Goal: Task Accomplishment & Management: Complete application form

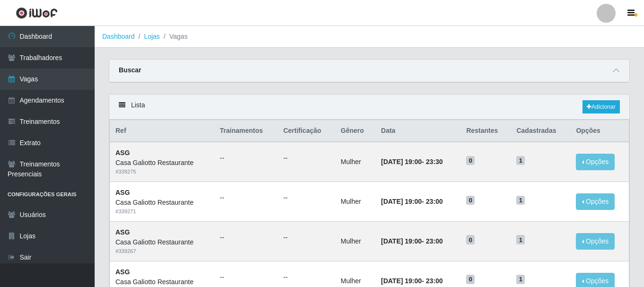
scroll to position [89, 0]
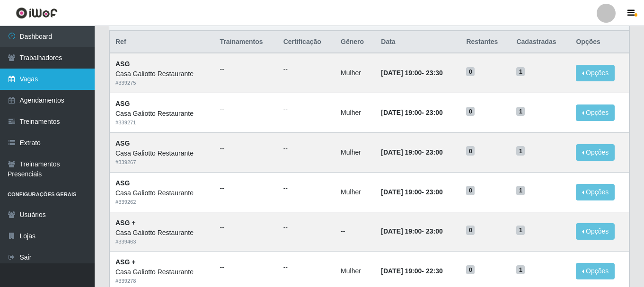
click at [45, 73] on link "Vagas" at bounding box center [47, 79] width 95 height 21
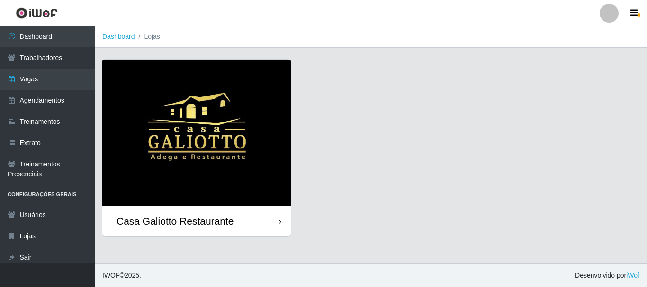
click at [201, 99] on img at bounding box center [196, 133] width 188 height 146
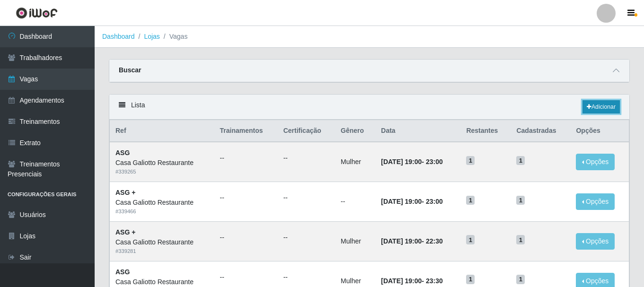
click at [599, 107] on link "Adicionar" at bounding box center [601, 106] width 37 height 13
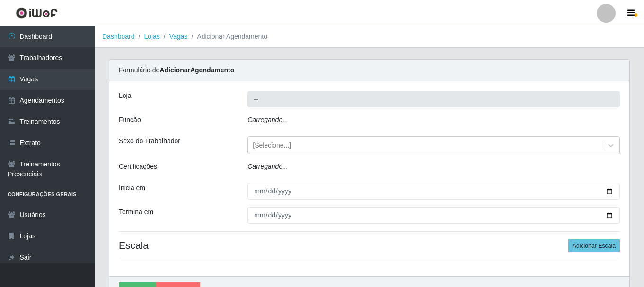
type input "Casa Galiotto Restaurante"
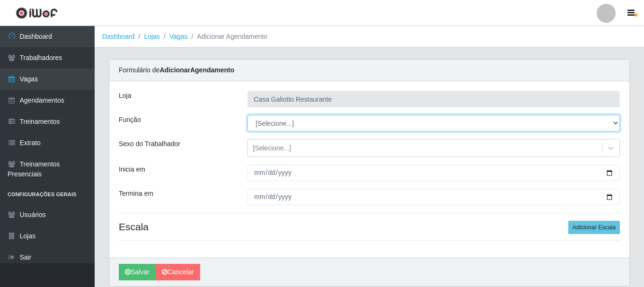
click at [301, 124] on select "[Selecione...] ASG ASG + ASG ++ Auxiliar de Cozinha Auxiliar de Cozinha + Auxil…" at bounding box center [434, 123] width 373 height 17
select select "91"
click at [248, 115] on select "[Selecione...] ASG ASG + ASG ++ Auxiliar de Cozinha Auxiliar de Cozinha + Auxil…" at bounding box center [434, 123] width 373 height 17
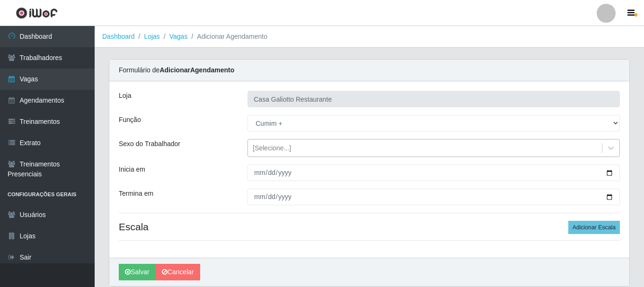
click at [298, 144] on div "[Selecione...]" at bounding box center [425, 149] width 354 height 16
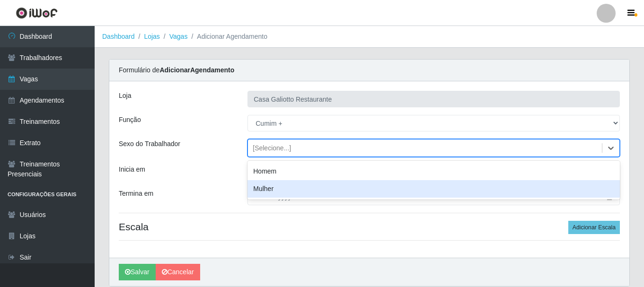
click at [281, 187] on div "Mulher" at bounding box center [434, 189] width 373 height 18
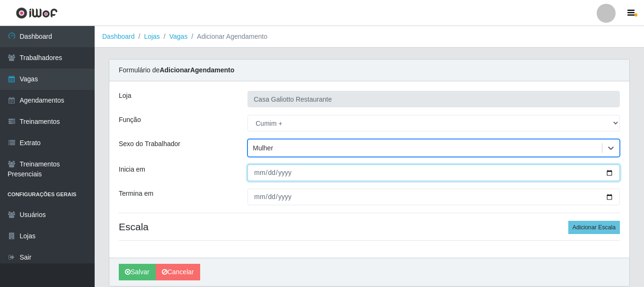
click at [611, 175] on input "Inicia em" at bounding box center [434, 173] width 373 height 17
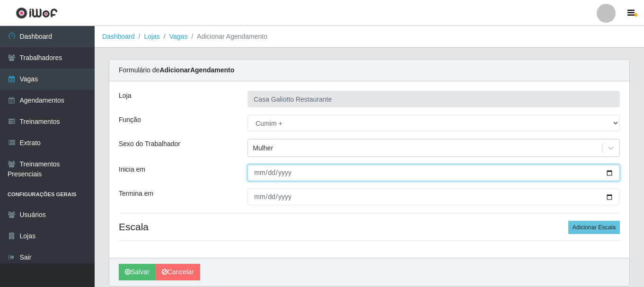
type input "[DATE]"
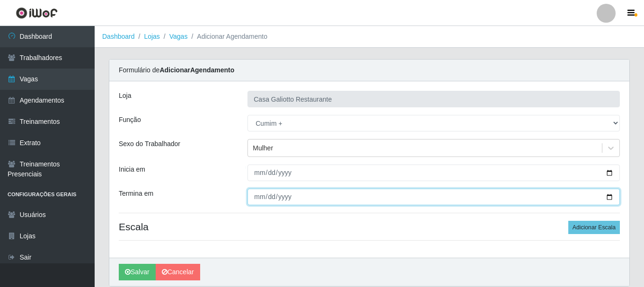
click at [611, 197] on input "Termina em" at bounding box center [434, 197] width 373 height 17
type input "[DATE]"
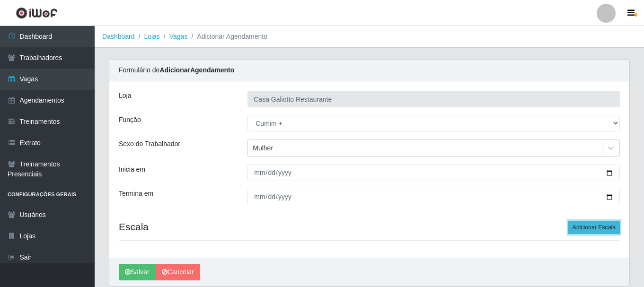
click at [592, 226] on button "Adicionar Escala" at bounding box center [595, 227] width 52 height 13
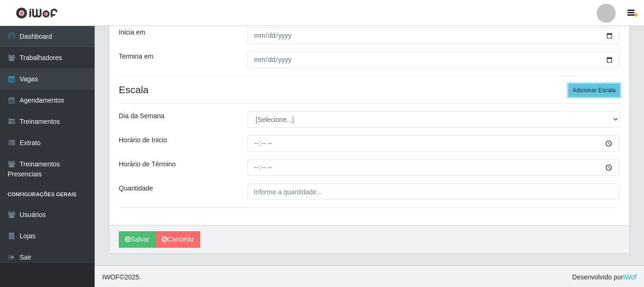
scroll to position [139, 0]
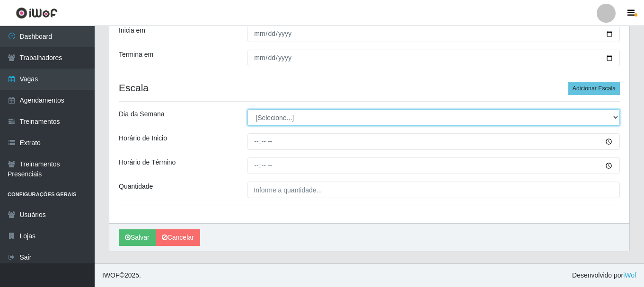
click at [367, 119] on select "[Selecione...] Segunda Terça Quarta Quinta Sexta Sábado Domingo" at bounding box center [434, 117] width 373 height 17
select select "0"
click at [248, 109] on select "[Selecione...] Segunda Terça Quarta Quinta Sexta Sábado Domingo" at bounding box center [434, 117] width 373 height 17
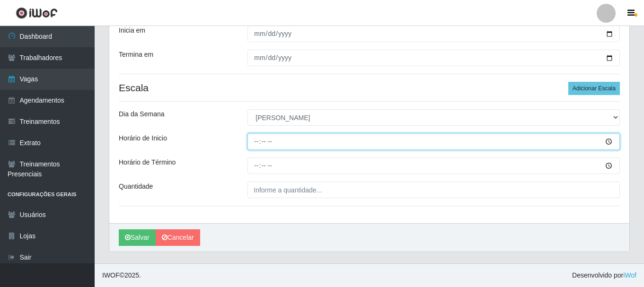
click at [336, 141] on input "Horário de Inicio" at bounding box center [434, 142] width 373 height 17
type input "11:00"
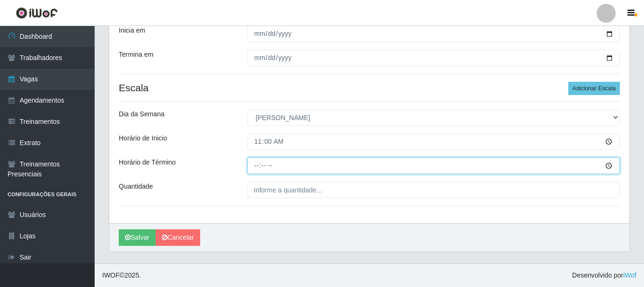
click at [256, 164] on input "Horário de Término" at bounding box center [434, 166] width 373 height 17
type input "16:00"
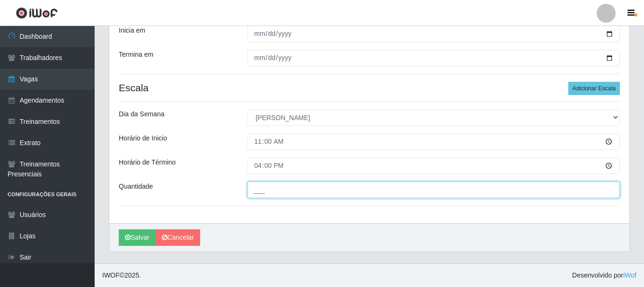
click at [286, 185] on input "___" at bounding box center [434, 190] width 373 height 17
type input "1__"
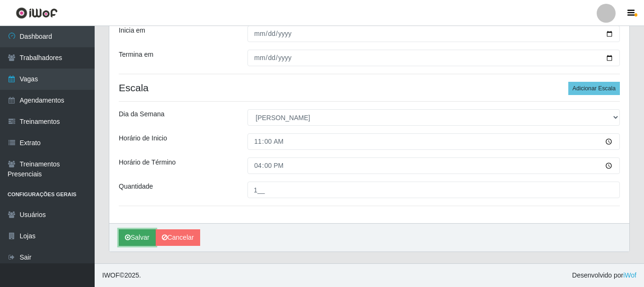
click at [127, 241] on icon "submit" at bounding box center [128, 237] width 6 height 7
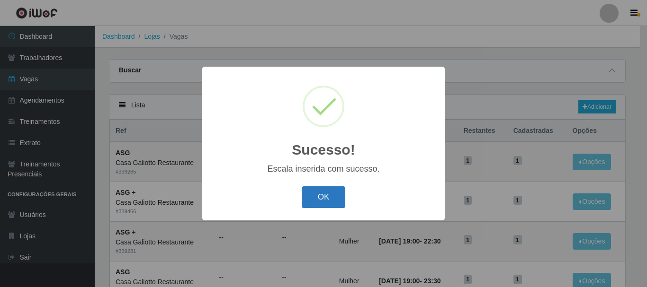
click at [307, 201] on button "OK" at bounding box center [324, 198] width 44 height 22
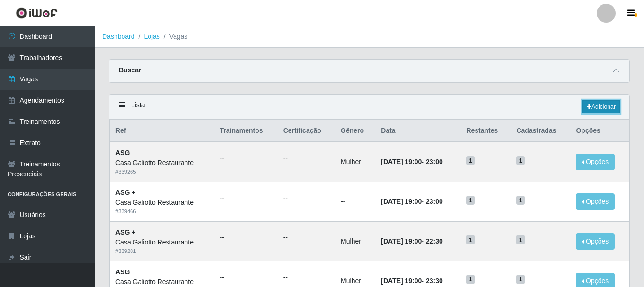
click at [597, 107] on link "Adicionar" at bounding box center [601, 106] width 37 height 13
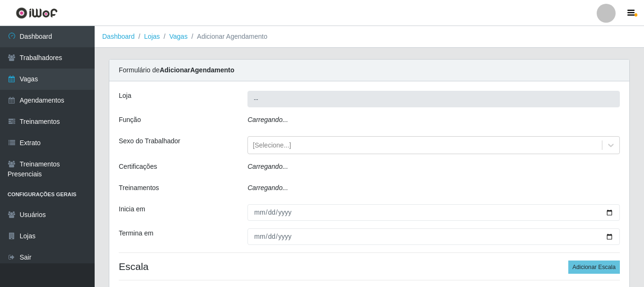
type input "Casa Galiotto Restaurante"
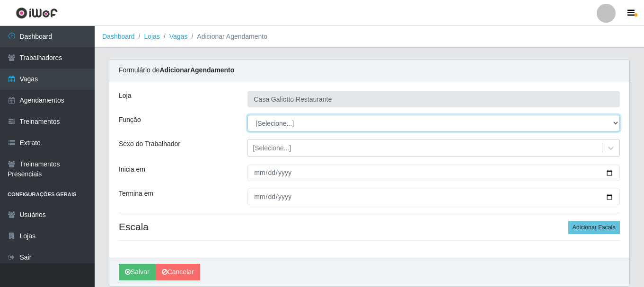
click at [307, 123] on select "[Selecione...] ASG ASG + ASG ++ Auxiliar de Cozinha Auxiliar de Cozinha + Auxil…" at bounding box center [434, 123] width 373 height 17
click at [248, 115] on select "[Selecione...] ASG ASG + ASG ++ Auxiliar de Cozinha Auxiliar de Cozinha + Auxil…" at bounding box center [434, 123] width 373 height 17
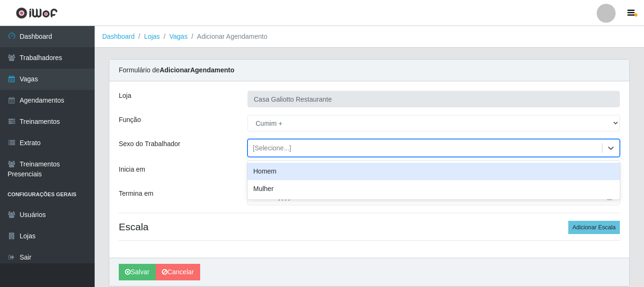
click at [283, 145] on div "[Selecione...]" at bounding box center [272, 148] width 38 height 10
drag, startPoint x: 226, startPoint y: 152, endPoint x: 248, endPoint y: 152, distance: 21.3
click at [242, 152] on div "Sexo do Trabalhador option Homem focused, 0 of 2. 2 results available. Use Up a…" at bounding box center [370, 148] width 516 height 18
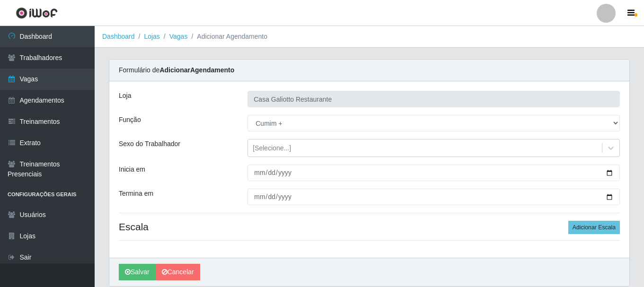
click at [205, 129] on div "Função" at bounding box center [176, 123] width 129 height 17
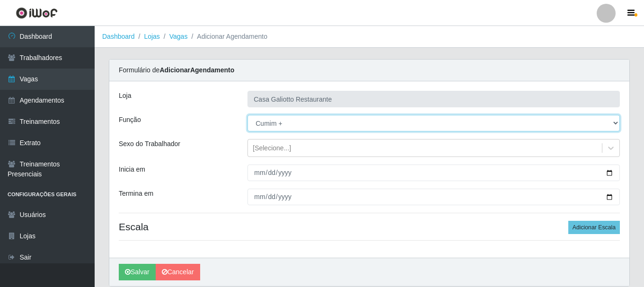
click at [294, 127] on select "[Selecione...] ASG ASG + ASG ++ Auxiliar de Cozinha Auxiliar de Cozinha + Auxil…" at bounding box center [434, 123] width 373 height 17
click at [248, 115] on select "[Selecione...] ASG ASG + ASG ++ Auxiliar de Cozinha Auxiliar de Cozinha + Auxil…" at bounding box center [434, 123] width 373 height 17
click at [300, 121] on select "[Selecione...] ASG ASG + ASG ++ Auxiliar de Cozinha Auxiliar de Cozinha + Auxil…" at bounding box center [434, 123] width 373 height 17
select select "91"
click at [248, 115] on select "[Selecione...] ASG ASG + ASG ++ Auxiliar de Cozinha Auxiliar de Cozinha + Auxil…" at bounding box center [434, 123] width 373 height 17
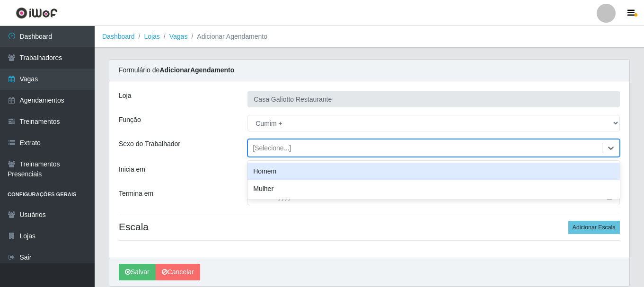
click at [286, 147] on div "[Selecione...]" at bounding box center [272, 148] width 38 height 10
drag, startPoint x: 198, startPoint y: 144, endPoint x: 223, endPoint y: 144, distance: 25.6
click at [205, 144] on div "Sexo do Trabalhador" at bounding box center [176, 148] width 129 height 18
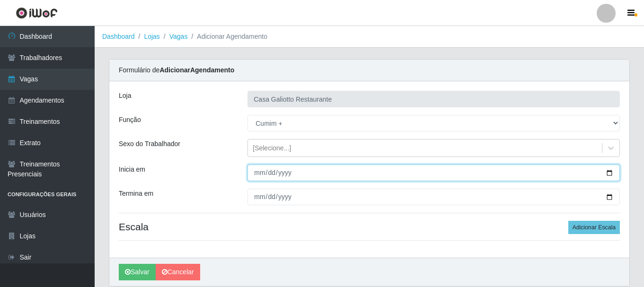
click at [609, 175] on input "Inicia em" at bounding box center [434, 173] width 373 height 17
type input "[DATE]"
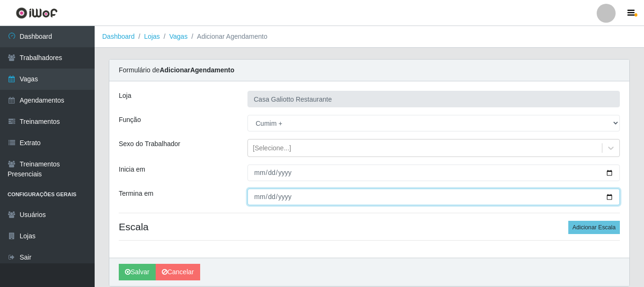
click at [608, 197] on input "Termina em" at bounding box center [434, 197] width 373 height 17
type input "[DATE]"
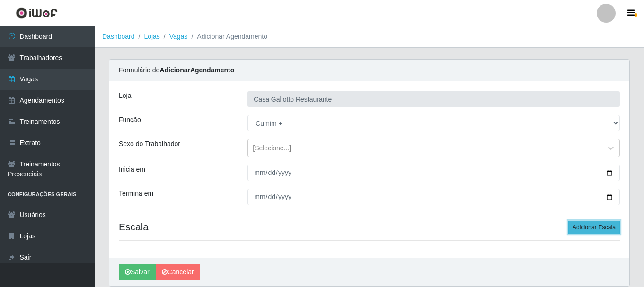
click at [607, 228] on button "Adicionar Escala" at bounding box center [595, 227] width 52 height 13
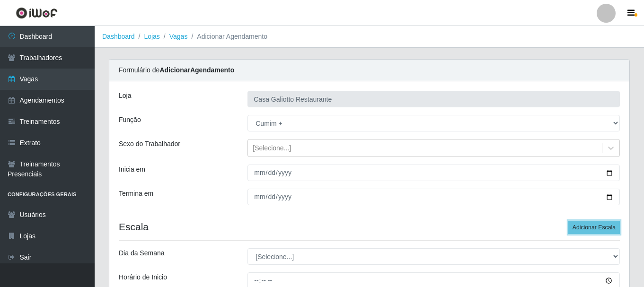
scroll to position [139, 0]
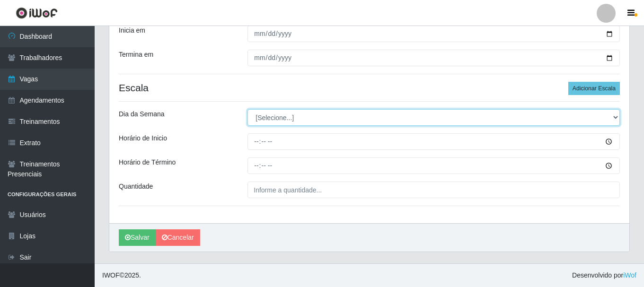
click at [274, 122] on select "[Selecione...] Segunda Terça Quarta Quinta Sexta Sábado Domingo" at bounding box center [434, 117] width 373 height 17
select select "6"
click at [248, 109] on select "[Selecione...] Segunda Terça Quarta Quinta Sexta Sábado Domingo" at bounding box center [434, 117] width 373 height 17
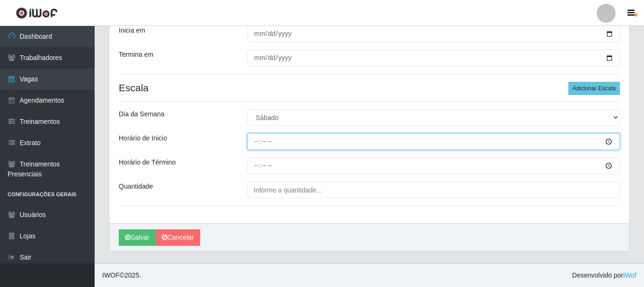
click at [314, 143] on input "Horário de Inicio" at bounding box center [434, 142] width 373 height 17
type input "11:00"
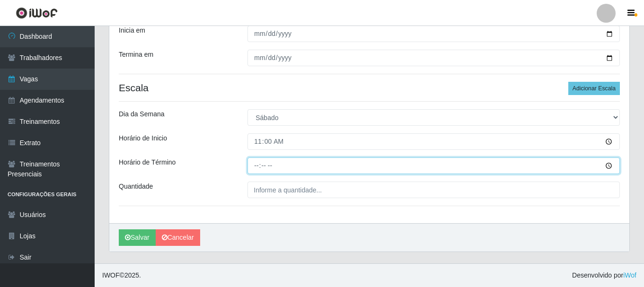
click at [254, 168] on input "Horário de Término" at bounding box center [434, 166] width 373 height 17
type input "16:00"
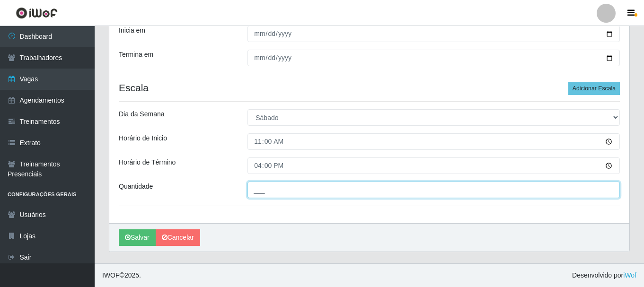
click at [269, 191] on input "___" at bounding box center [434, 190] width 373 height 17
type input "1__"
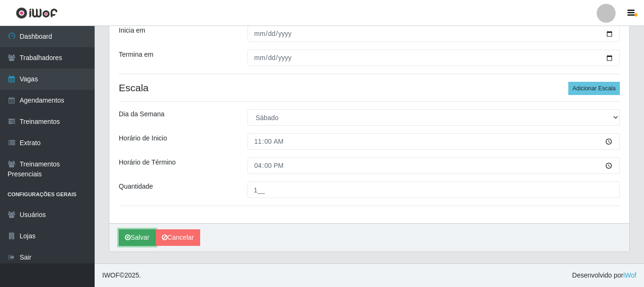
click at [143, 238] on button "Salvar" at bounding box center [137, 238] width 37 height 17
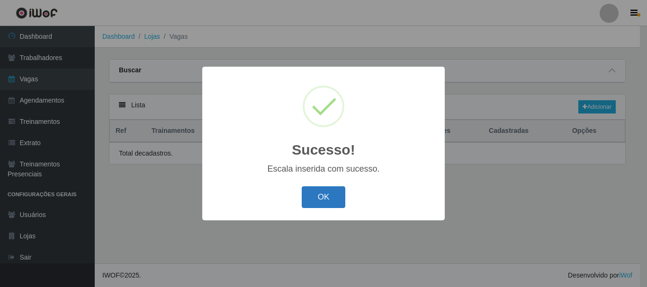
click at [318, 199] on button "OK" at bounding box center [324, 198] width 44 height 22
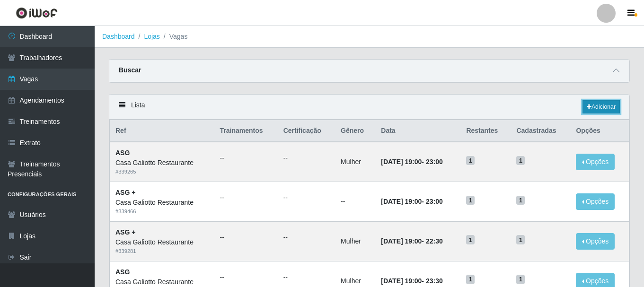
click at [603, 106] on link "Adicionar" at bounding box center [601, 106] width 37 height 13
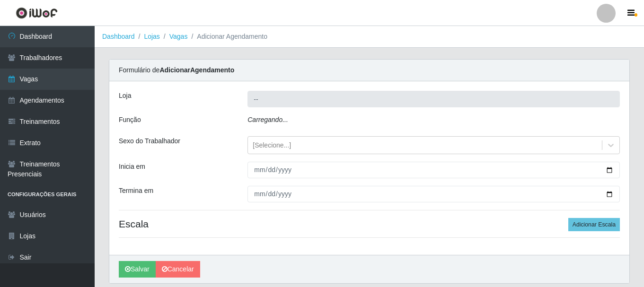
type input "Casa Galiotto Restaurante"
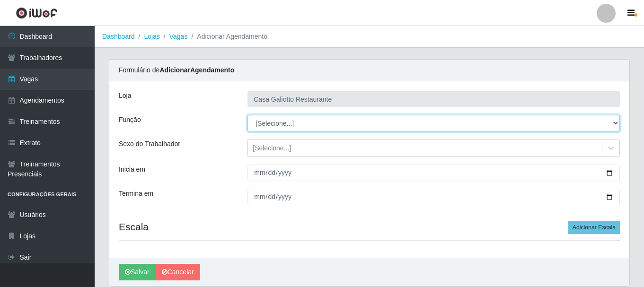
click at [302, 121] on select "[Selecione...] ASG ASG + ASG ++ Auxiliar de Cozinha Auxiliar de Cozinha + Auxil…" at bounding box center [434, 123] width 373 height 17
select select "79"
click at [248, 115] on select "[Selecione...] ASG ASG + ASG ++ Auxiliar de Cozinha Auxiliar de Cozinha + Auxil…" at bounding box center [434, 123] width 373 height 17
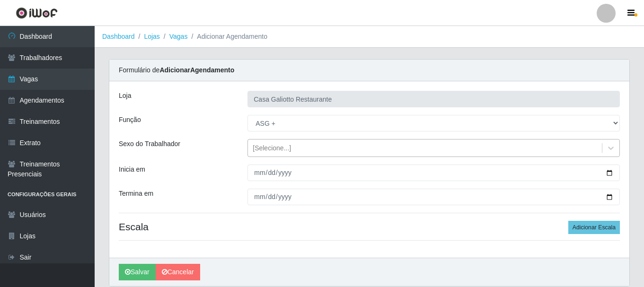
click at [274, 148] on div "[Selecione...]" at bounding box center [272, 148] width 38 height 10
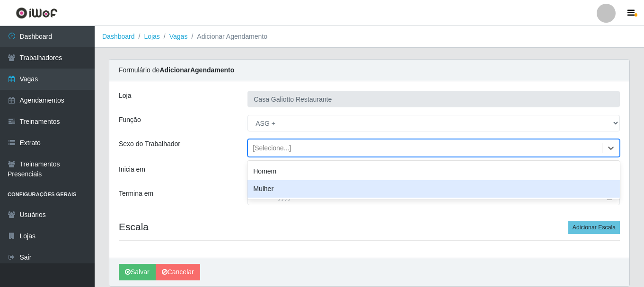
drag, startPoint x: 274, startPoint y: 186, endPoint x: 441, endPoint y: 167, distance: 167.7
click at [275, 187] on div "Mulher" at bounding box center [434, 189] width 373 height 18
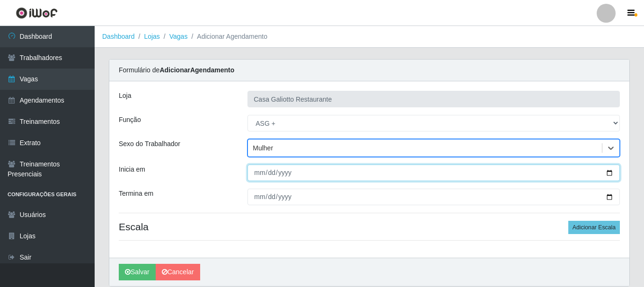
click at [608, 173] on input "Inicia em" at bounding box center [434, 173] width 373 height 17
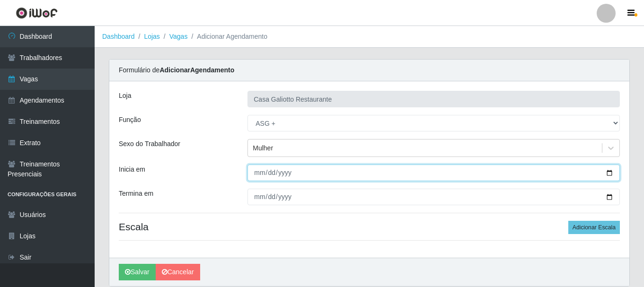
type input "[DATE]"
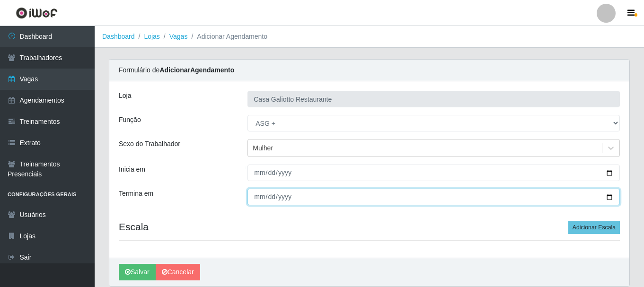
drag, startPoint x: 608, startPoint y: 197, endPoint x: 597, endPoint y: 196, distance: 10.9
click at [608, 197] on input "Termina em" at bounding box center [434, 197] width 373 height 17
type input "[DATE]"
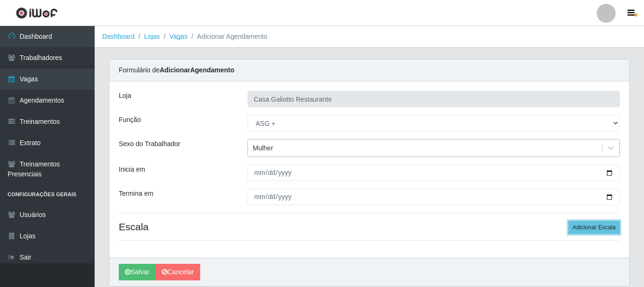
drag, startPoint x: 607, startPoint y: 228, endPoint x: 423, endPoint y: 155, distance: 198.1
click at [606, 228] on button "Adicionar Escala" at bounding box center [595, 227] width 52 height 13
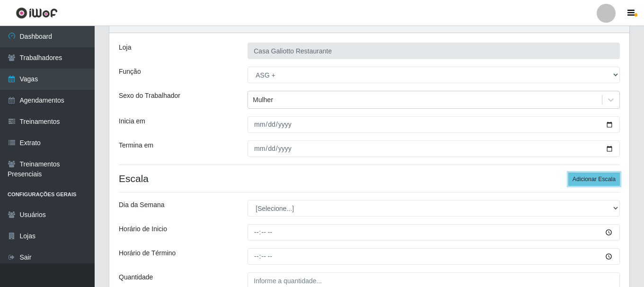
scroll to position [139, 0]
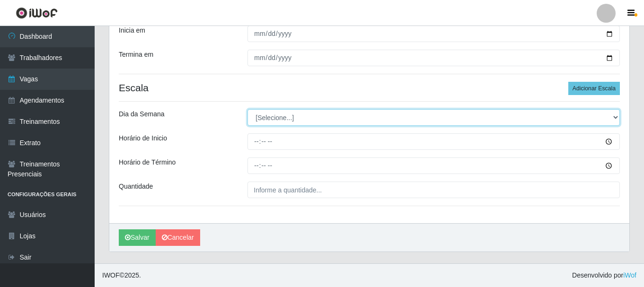
drag, startPoint x: 302, startPoint y: 117, endPoint x: 300, endPoint y: 125, distance: 7.9
click at [302, 117] on select "[Selecione...] Segunda Terça Quarta Quinta Sexta Sábado Domingo" at bounding box center [434, 117] width 373 height 17
select select "6"
click at [248, 109] on select "[Selecione...] Segunda Terça Quarta Quinta Sexta Sábado Domingo" at bounding box center [434, 117] width 373 height 17
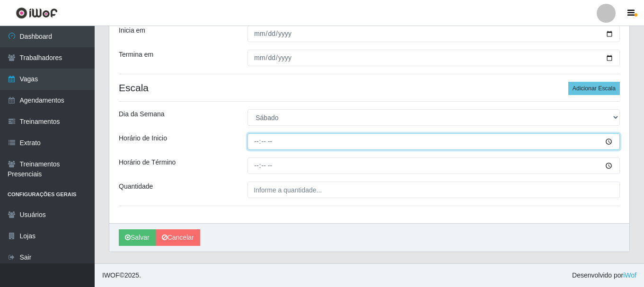
click at [303, 147] on input "Horário de Inicio" at bounding box center [434, 142] width 373 height 17
type input "15:00"
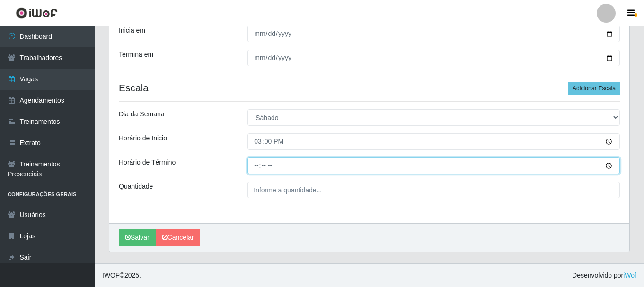
click at [255, 170] on input "Horário de Término" at bounding box center [434, 166] width 373 height 17
type input "19:00"
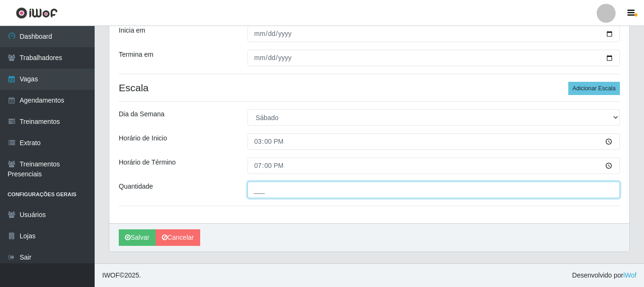
click at [278, 188] on input "___" at bounding box center [434, 190] width 373 height 17
type input "1__"
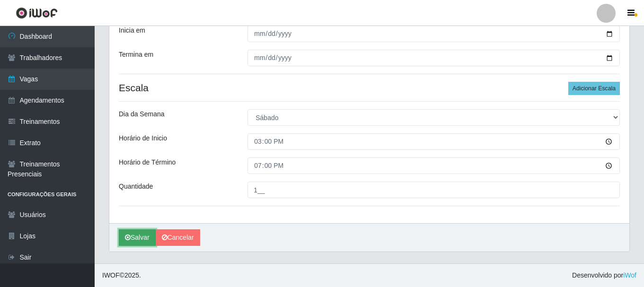
click at [145, 238] on button "Salvar" at bounding box center [137, 238] width 37 height 17
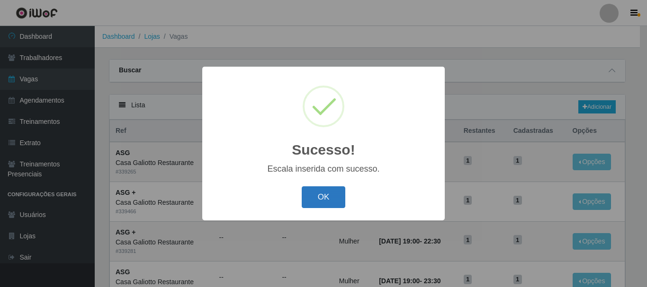
click at [333, 194] on button "OK" at bounding box center [324, 198] width 44 height 22
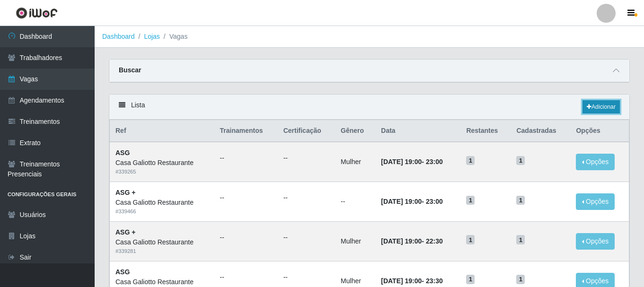
click at [595, 112] on link "Adicionar" at bounding box center [601, 106] width 37 height 13
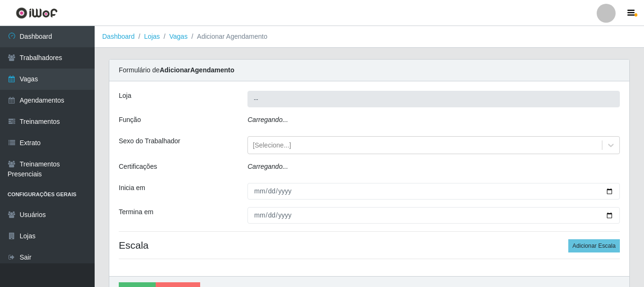
type input "Casa Galiotto Restaurante"
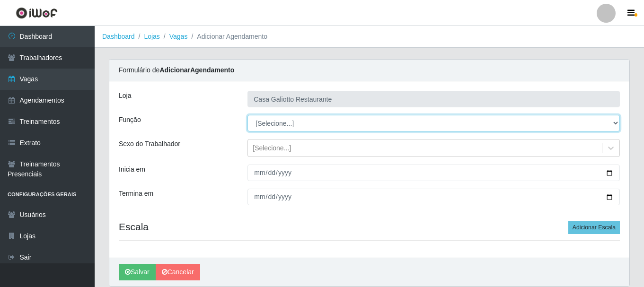
click at [293, 117] on select "[Selecione...] ASG ASG + ASG ++ Auxiliar de Cozinha Auxiliar de Cozinha + Auxil…" at bounding box center [434, 123] width 373 height 17
select select "79"
click at [248, 115] on select "[Selecione...] ASG ASG + ASG ++ Auxiliar de Cozinha Auxiliar de Cozinha + Auxil…" at bounding box center [434, 123] width 373 height 17
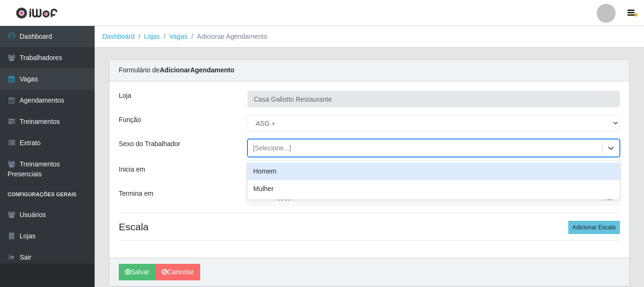
click at [315, 148] on div "[Selecione...]" at bounding box center [425, 149] width 354 height 16
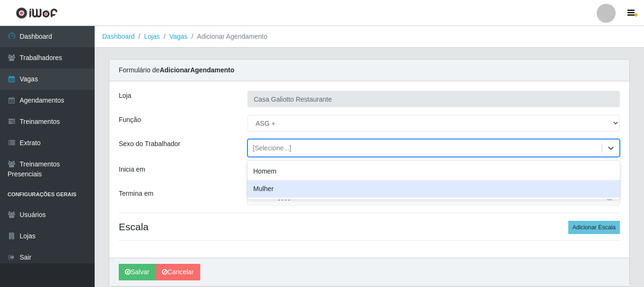
click at [315, 186] on div "Mulher" at bounding box center [434, 189] width 373 height 18
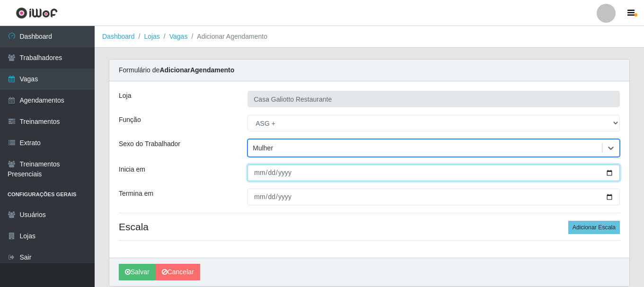
click at [610, 174] on input "Inicia em" at bounding box center [434, 173] width 373 height 17
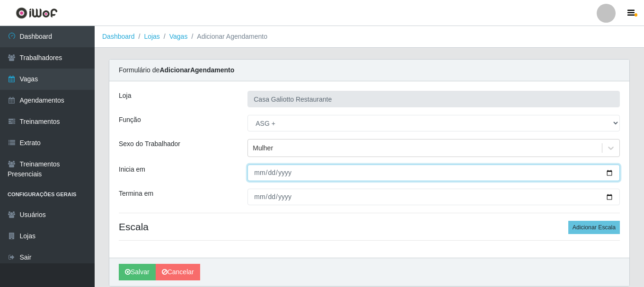
type input "[DATE]"
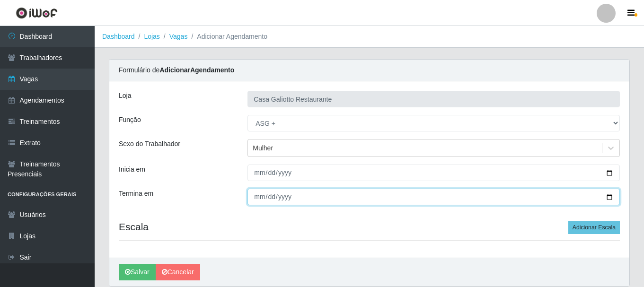
click at [610, 195] on input "Termina em" at bounding box center [434, 197] width 373 height 17
type input "[DATE]"
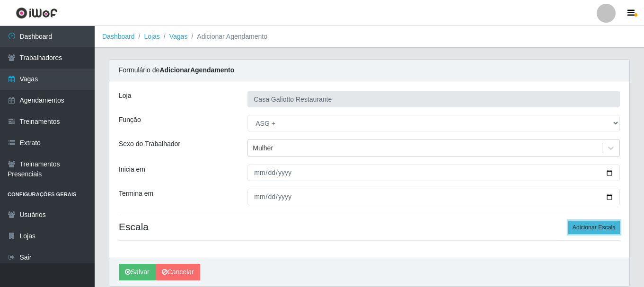
click at [583, 228] on button "Adicionar Escala" at bounding box center [595, 227] width 52 height 13
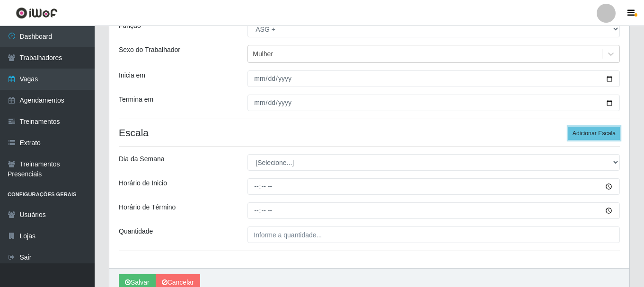
scroll to position [95, 0]
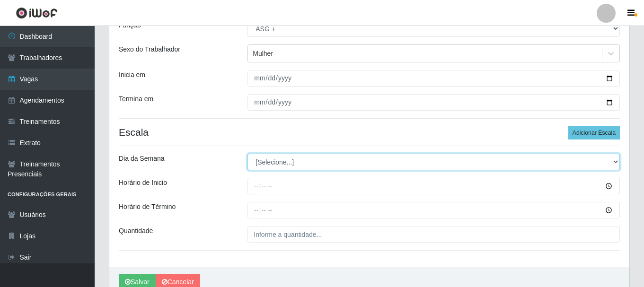
drag, startPoint x: 283, startPoint y: 156, endPoint x: 285, endPoint y: 170, distance: 13.5
click at [282, 156] on select "[Selecione...] Segunda Terça Quarta Quinta Sexta Sábado Domingo" at bounding box center [434, 162] width 373 height 17
select select "0"
click at [248, 154] on select "[Selecione...] Segunda Terça Quarta Quinta Sexta Sábado Domingo" at bounding box center [434, 162] width 373 height 17
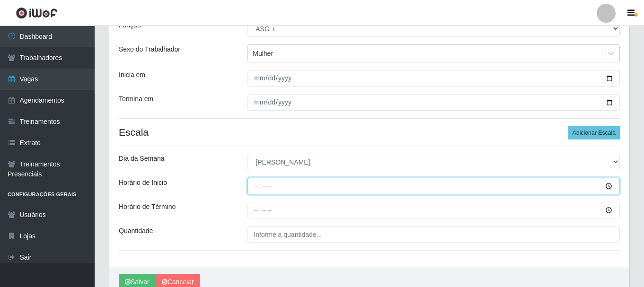
click at [315, 188] on input "Horário de Inicio" at bounding box center [434, 186] width 373 height 17
click at [257, 188] on input "Horário de Inicio" at bounding box center [434, 186] width 373 height 17
click at [259, 188] on input "05:01" at bounding box center [434, 186] width 373 height 17
type input "15:00"
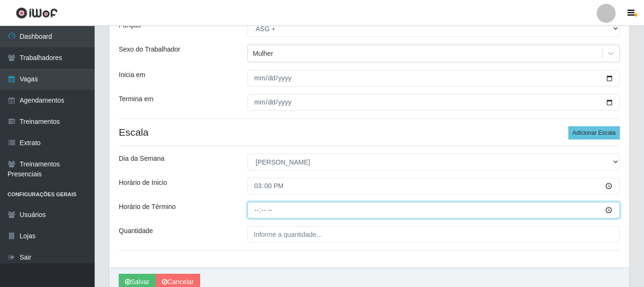
click at [259, 211] on input "Horário de Término" at bounding box center [434, 210] width 373 height 17
type input "19:00"
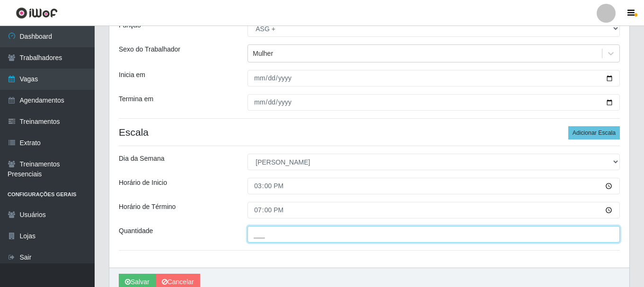
click at [262, 237] on input "___" at bounding box center [434, 234] width 373 height 17
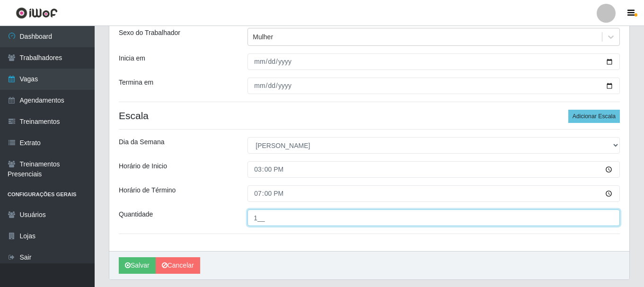
scroll to position [139, 0]
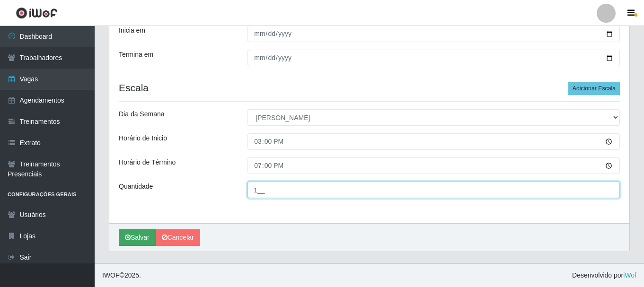
type input "1__"
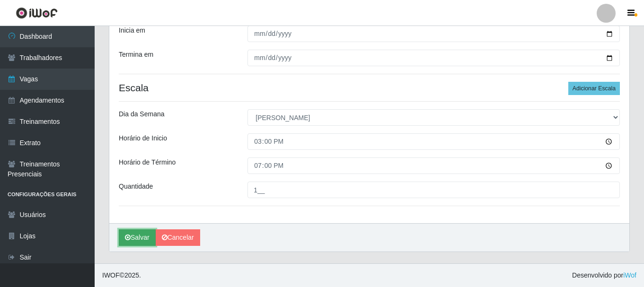
click at [139, 236] on button "Salvar" at bounding box center [137, 238] width 37 height 17
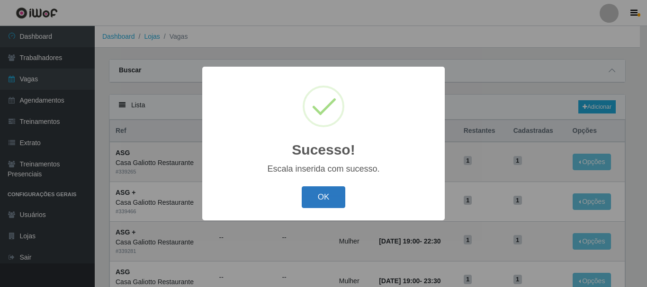
click at [331, 194] on button "OK" at bounding box center [324, 198] width 44 height 22
